Goal: Task Accomplishment & Management: Manage account settings

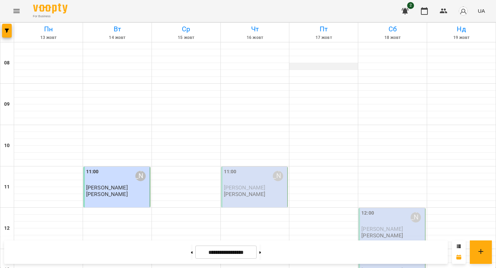
scroll to position [323, 0]
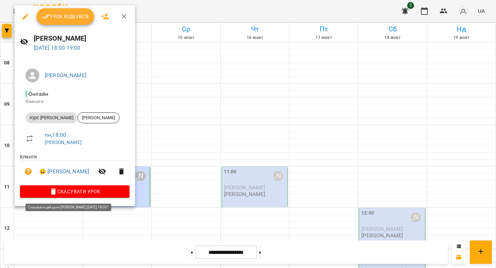
click at [72, 187] on button "Скасувати Урок" at bounding box center [75, 191] width 110 height 12
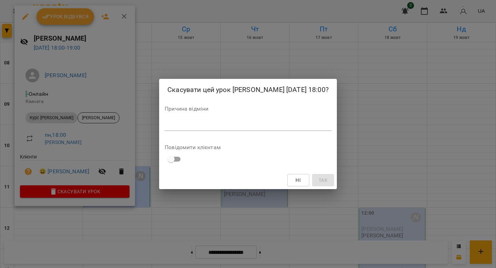
click at [277, 118] on div "Причина відміни *" at bounding box center [248, 120] width 167 height 28
click at [277, 121] on div "*" at bounding box center [248, 125] width 167 height 11
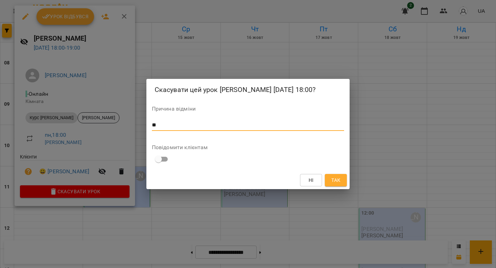
type textarea "**"
click at [331, 175] on button "Так" at bounding box center [336, 180] width 22 height 12
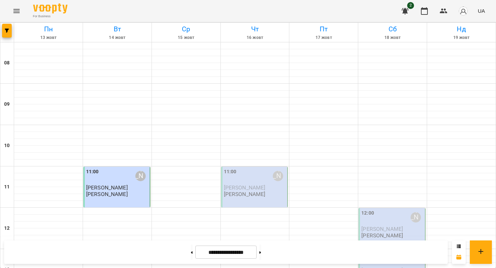
scroll to position [204, 0]
click at [191, 257] on button at bounding box center [192, 252] width 2 height 15
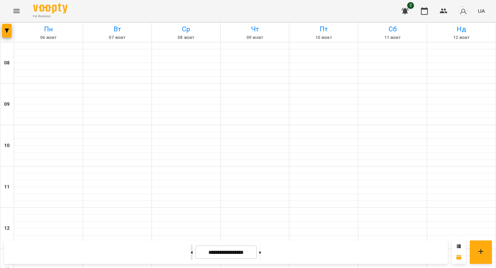
click at [191, 257] on button at bounding box center [192, 252] width 2 height 15
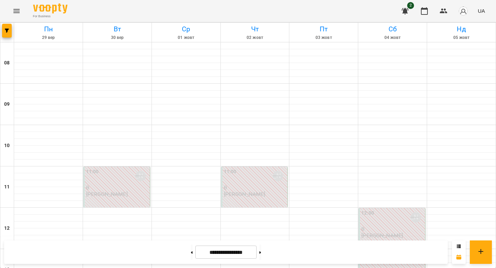
scroll to position [425, 0]
click at [261, 250] on button at bounding box center [260, 252] width 2 height 15
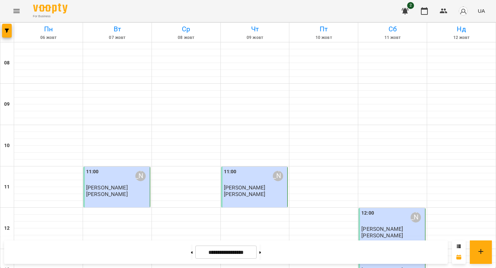
scroll to position [263, 0]
click at [261, 252] on button at bounding box center [260, 252] width 2 height 15
type input "**********"
